Goal: Unclear

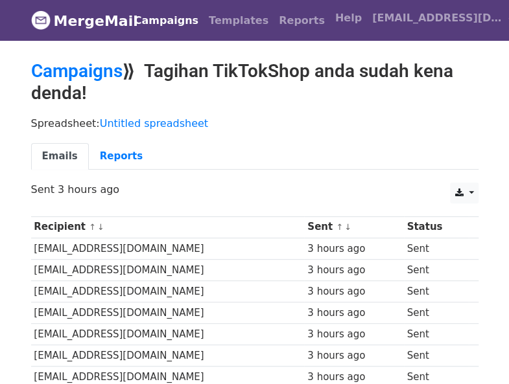
click at [215, 71] on h2 "Campaigns ⟫ [PERSON_NAME] TikTokShop anda sudah [PERSON_NAME]!" at bounding box center [254, 81] width 447 height 43
click at [216, 72] on h2 "Campaigns ⟫ [PERSON_NAME] TikTokShop anda sudah [PERSON_NAME]!" at bounding box center [254, 81] width 447 height 43
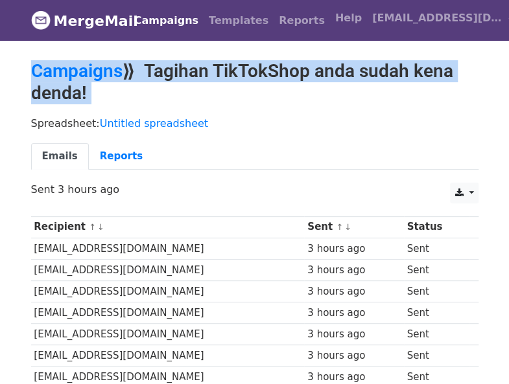
click at [167, 67] on h2 "Campaigns ⟫ [PERSON_NAME] TikTokShop anda sudah [PERSON_NAME]!" at bounding box center [254, 81] width 447 height 43
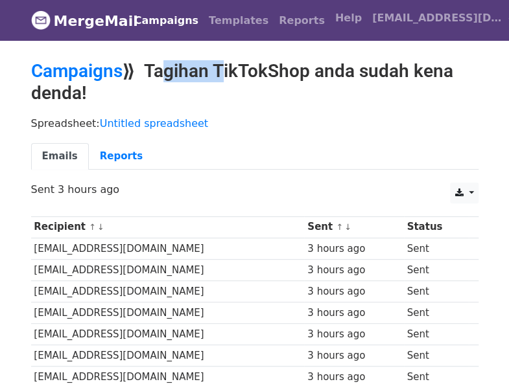
click at [93, 97] on h2 "Campaigns ⟫ [PERSON_NAME] TikTokShop anda sudah [PERSON_NAME]!" at bounding box center [254, 81] width 447 height 43
copy h2 "Tagihan TikTokShop anda sudah [PERSON_NAME]!"
drag, startPoint x: 153, startPoint y: 67, endPoint x: 99, endPoint y: 93, distance: 60.6
click at [99, 93] on h2 "Campaigns ⟫ [PERSON_NAME] TikTokShop anda sudah [PERSON_NAME]!" at bounding box center [254, 81] width 447 height 43
